Goal: Transaction & Acquisition: Purchase product/service

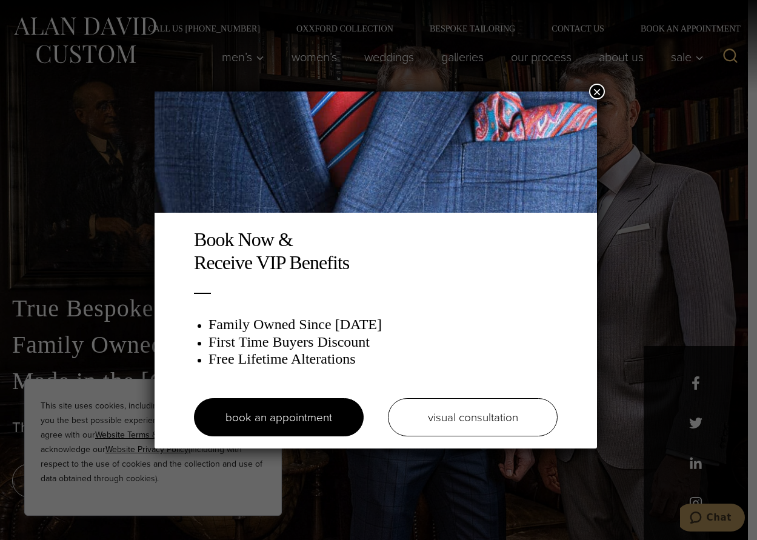
click at [598, 93] on button "×" at bounding box center [597, 92] width 16 height 16
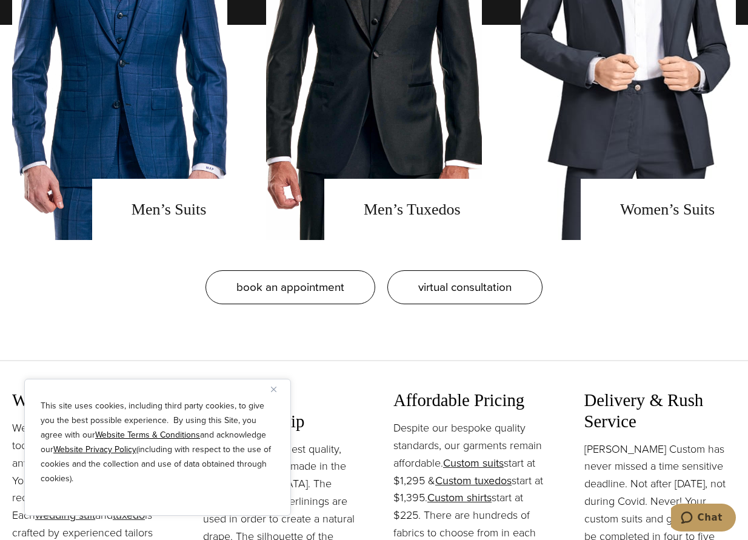
scroll to position [1228, 0]
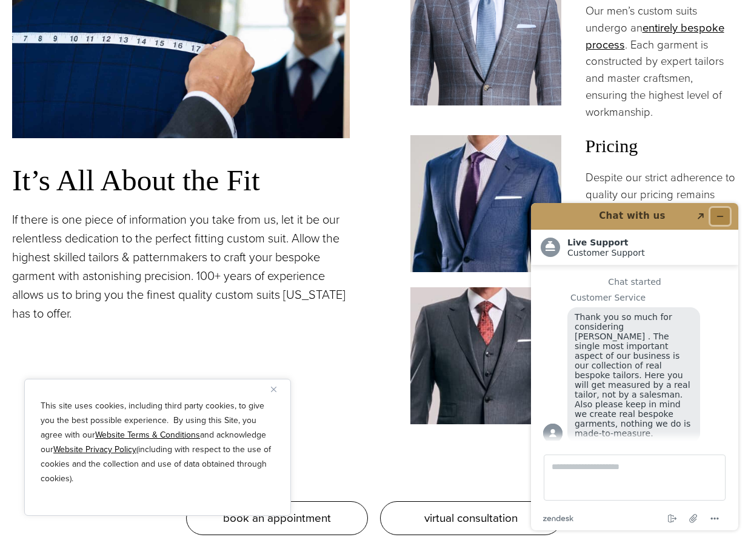
click at [718, 214] on icon "Minimize widget" at bounding box center [720, 216] width 8 height 8
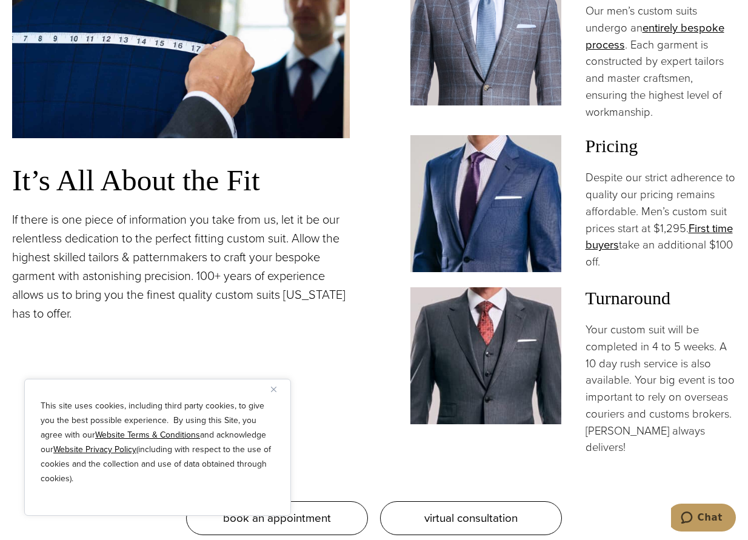
click at [533, 180] on img at bounding box center [485, 203] width 151 height 137
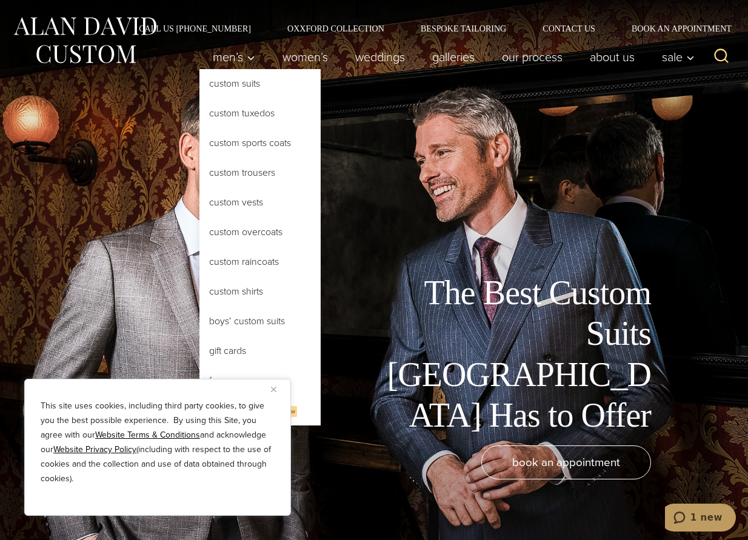
click at [212, 84] on link "Custom Suits" at bounding box center [259, 83] width 121 height 29
